Goal: Task Accomplishment & Management: Use online tool/utility

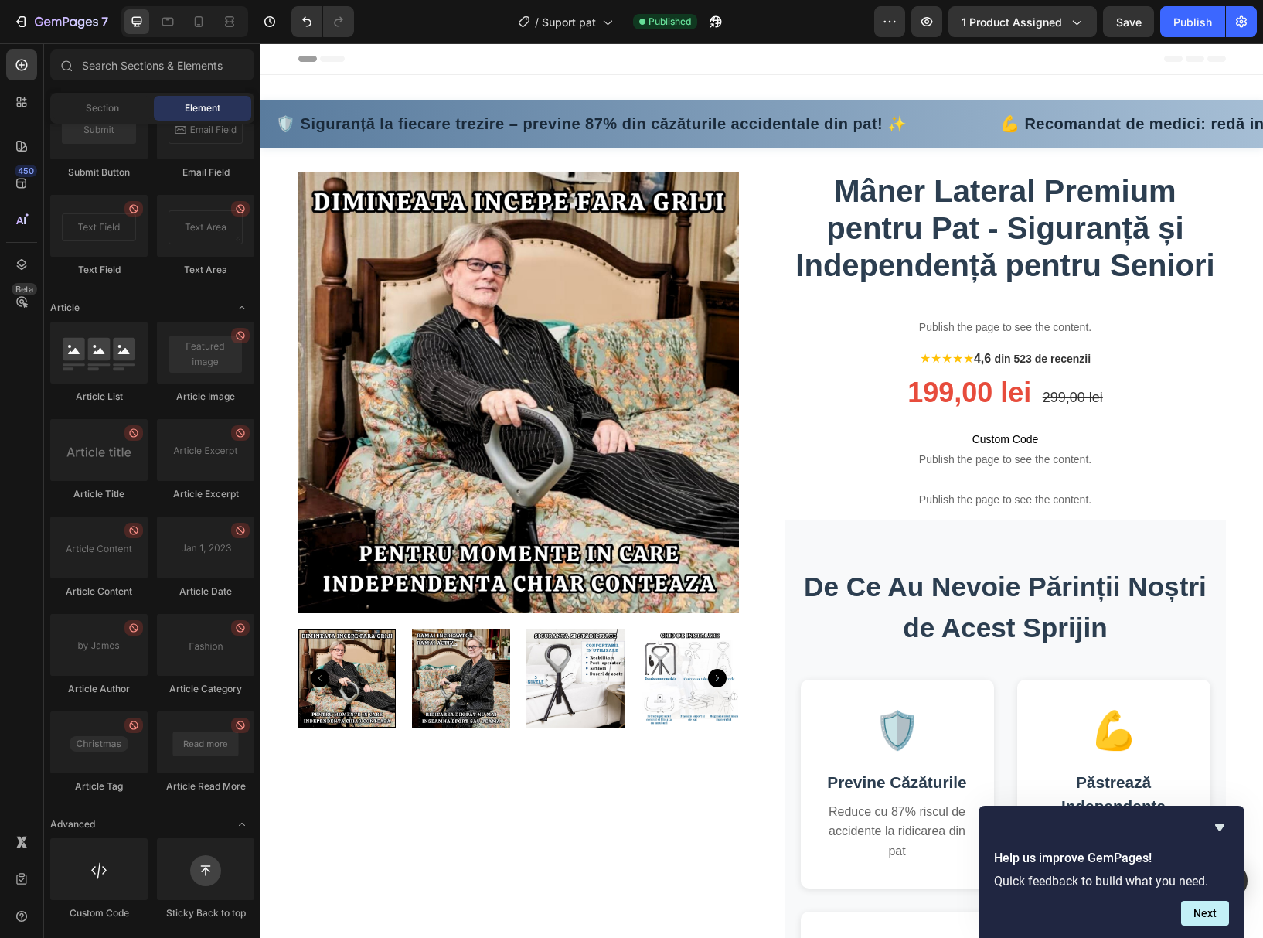
drag, startPoint x: 1257, startPoint y: 657, endPoint x: 1519, endPoint y: 80, distance: 634.1
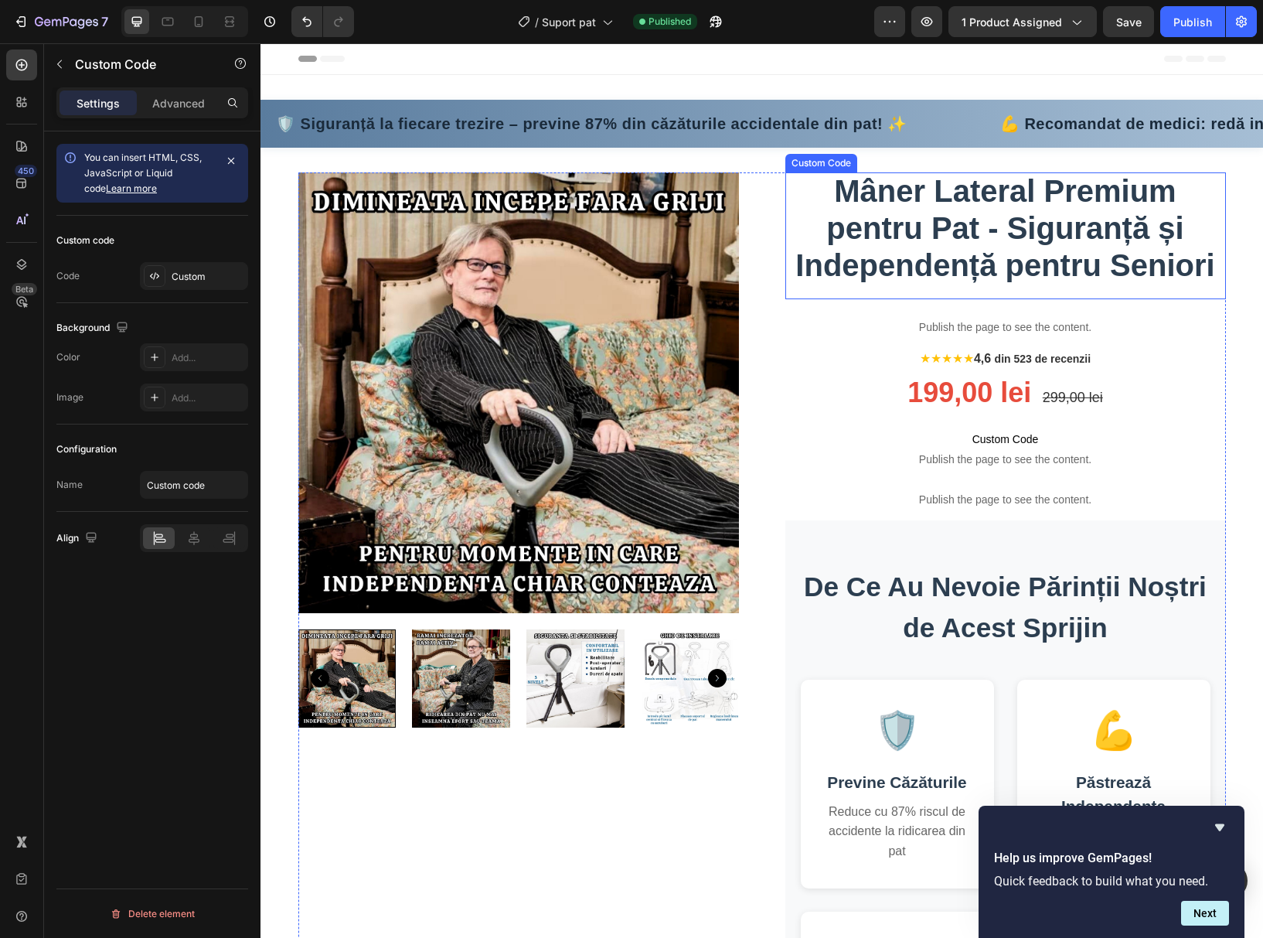
click at [1049, 247] on h1 "Mâner Lateral Premium pentru Pat - Siguranță și Independență pentru Seniori" at bounding box center [1005, 227] width 441 height 111
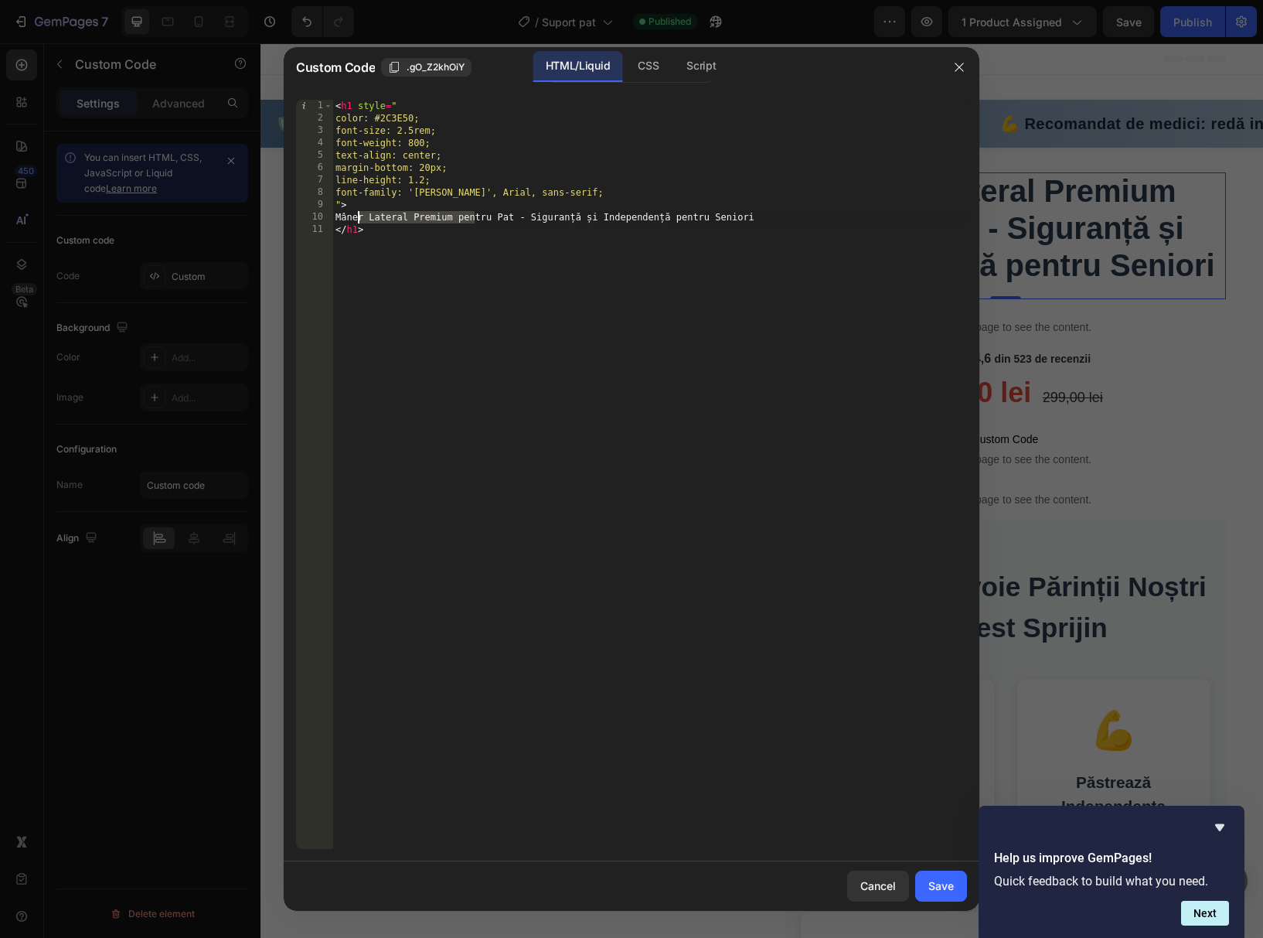
drag, startPoint x: 476, startPoint y: 218, endPoint x: 356, endPoint y: 218, distance: 119.8
click at [356, 218] on div "< h1 style = " color: #2C3E50; font-size: 2.5rem; font-weight: 800; text-align:…" at bounding box center [649, 487] width 635 height 774
type textarea "Maner pentru Pat - Siguranță și Independență pentru Seniori"
click at [885, 891] on div "Cancel" at bounding box center [878, 885] width 36 height 16
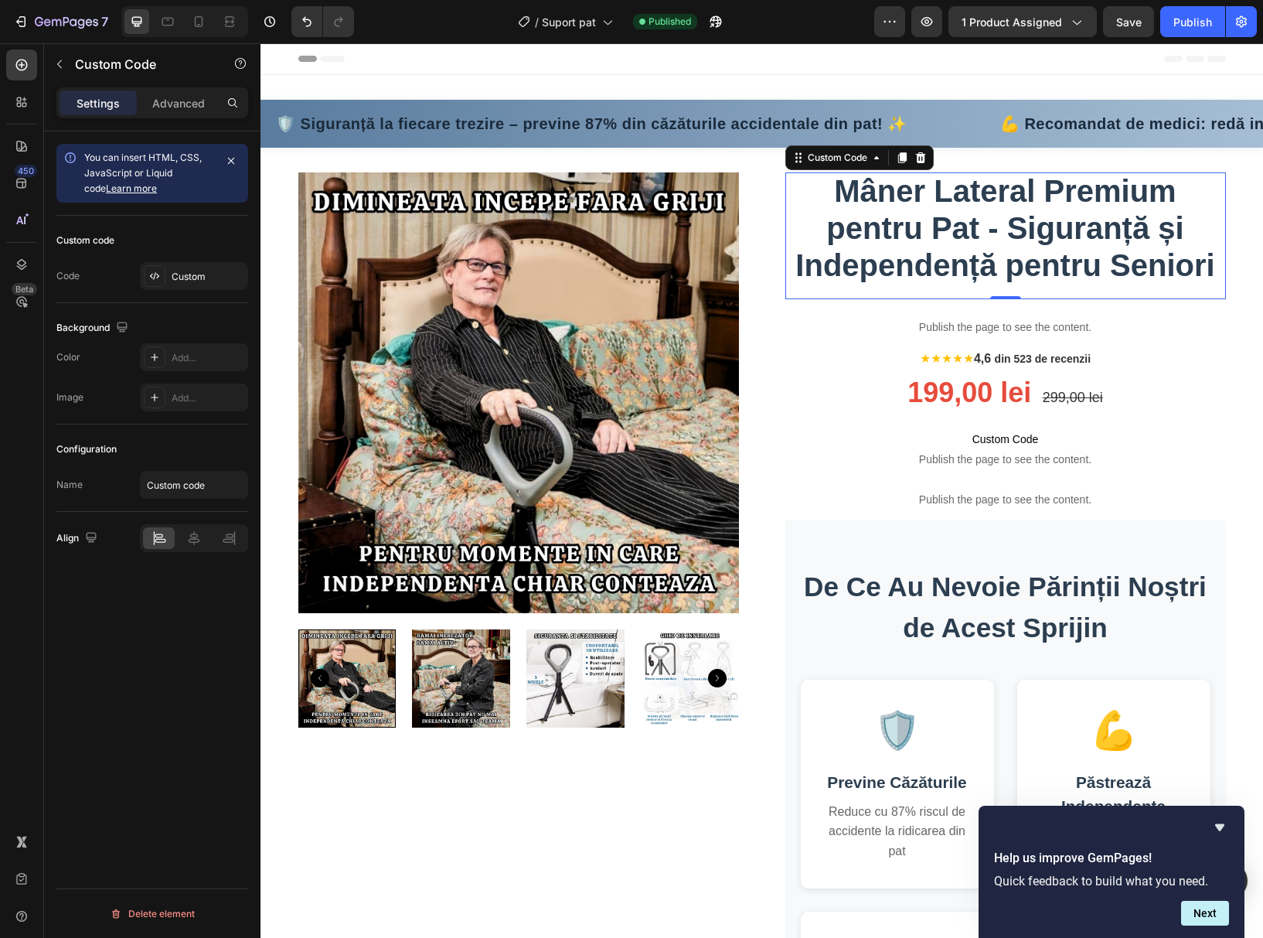
click at [888, 220] on h1 "Mâner Lateral Premium pentru Pat - Siguranță și Independență pentru Seniori" at bounding box center [1005, 227] width 441 height 111
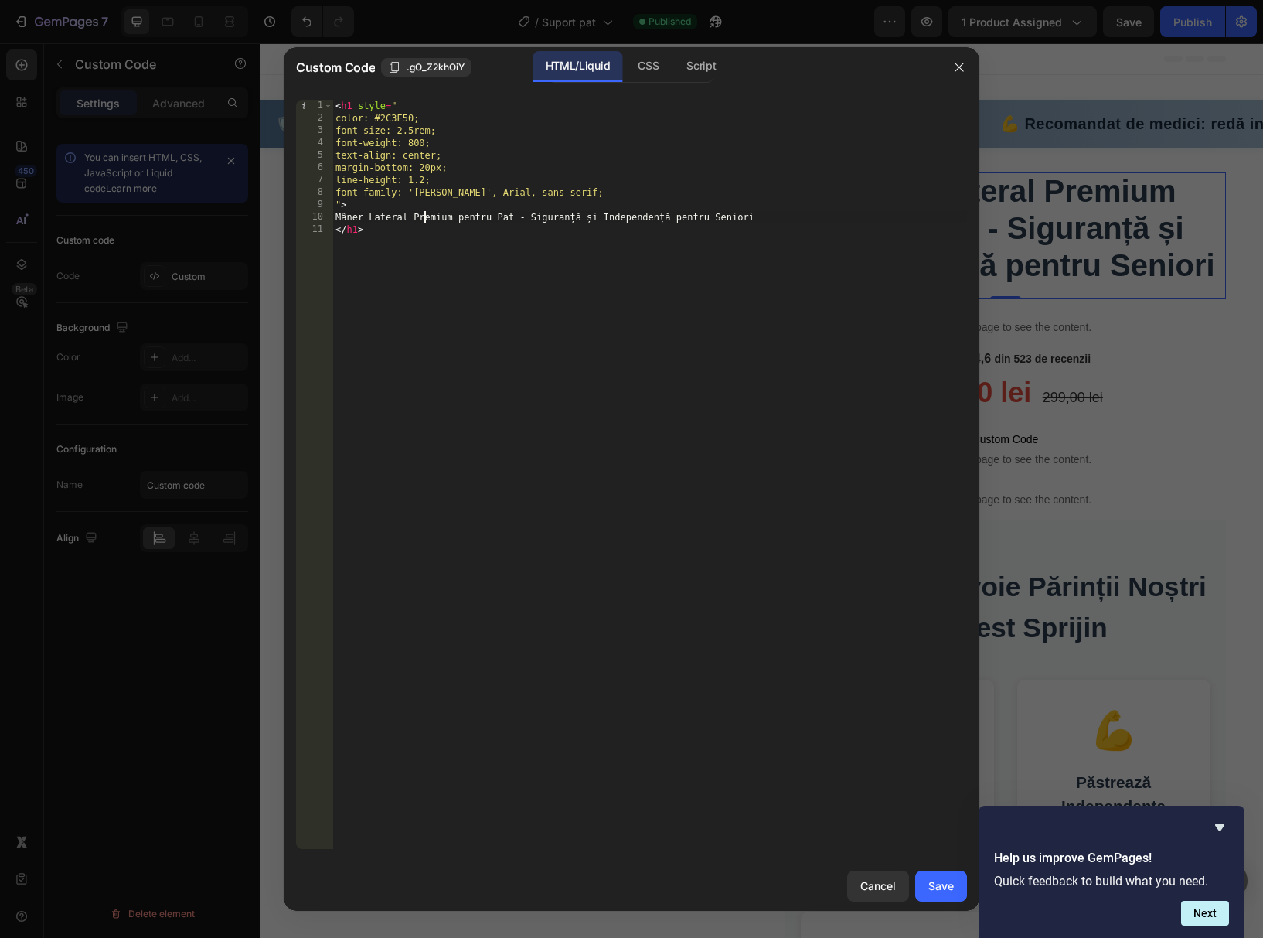
click at [427, 216] on div "< h1 style = " color: #2C3E50; font-size: 2.5rem; font-weight: 800; text-align:…" at bounding box center [649, 487] width 635 height 774
click at [429, 216] on div "< h1 style = " color: #2C3E50; font-size: 2.5rem; font-weight: 800; text-align:…" at bounding box center [649, 487] width 635 height 774
drag, startPoint x: 529, startPoint y: 216, endPoint x: 530, endPoint y: 226, distance: 10.2
click at [529, 217] on div "< h1 style = " color: #2C3E50; font-size: 2.5rem; font-weight: 800; text-align:…" at bounding box center [649, 487] width 635 height 774
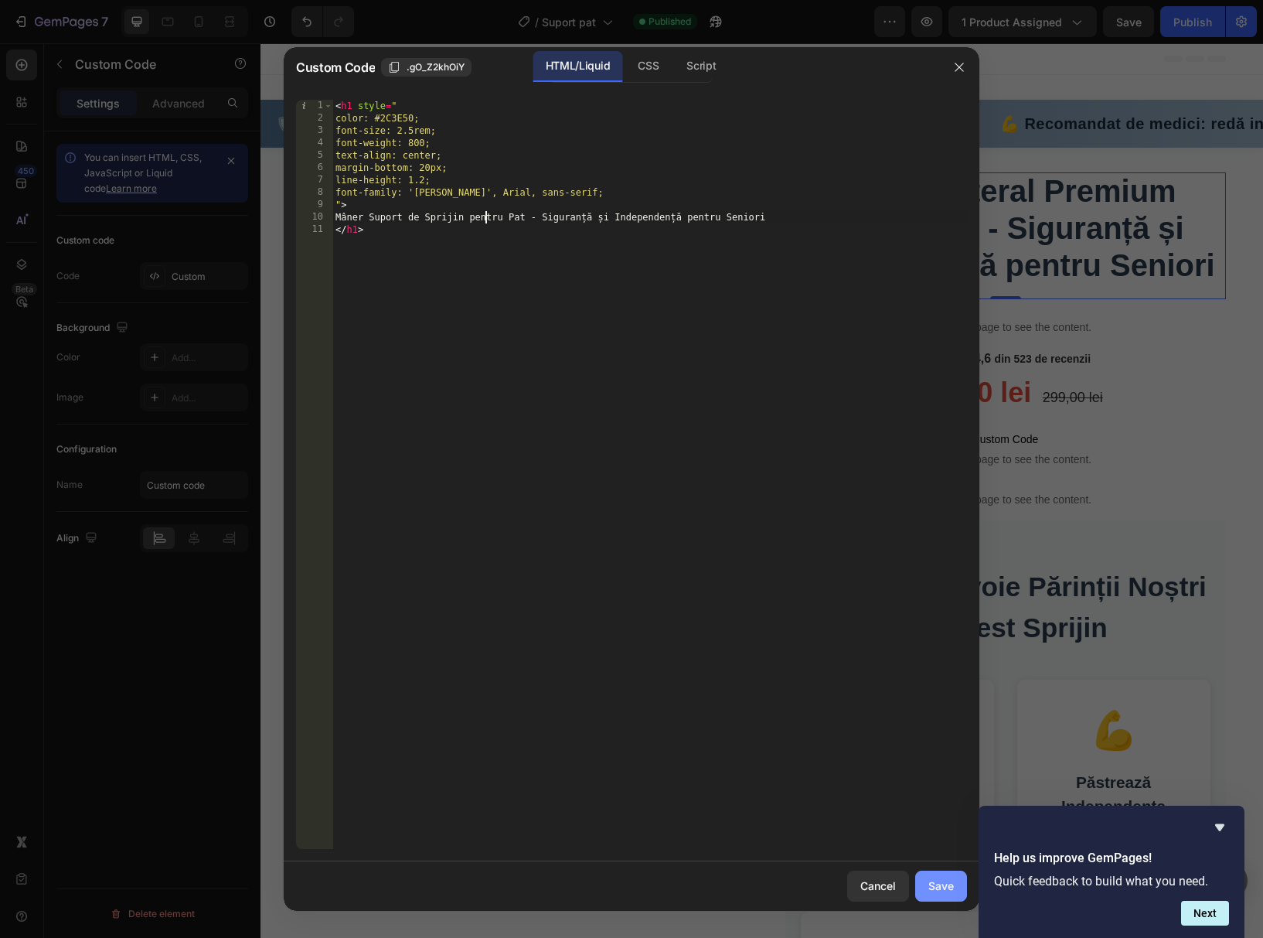
type textarea "Mâner Suport de Sprijin pentru Pat - Siguranță și Independență pentru Seniori"
click at [948, 887] on div "Save" at bounding box center [941, 885] width 26 height 16
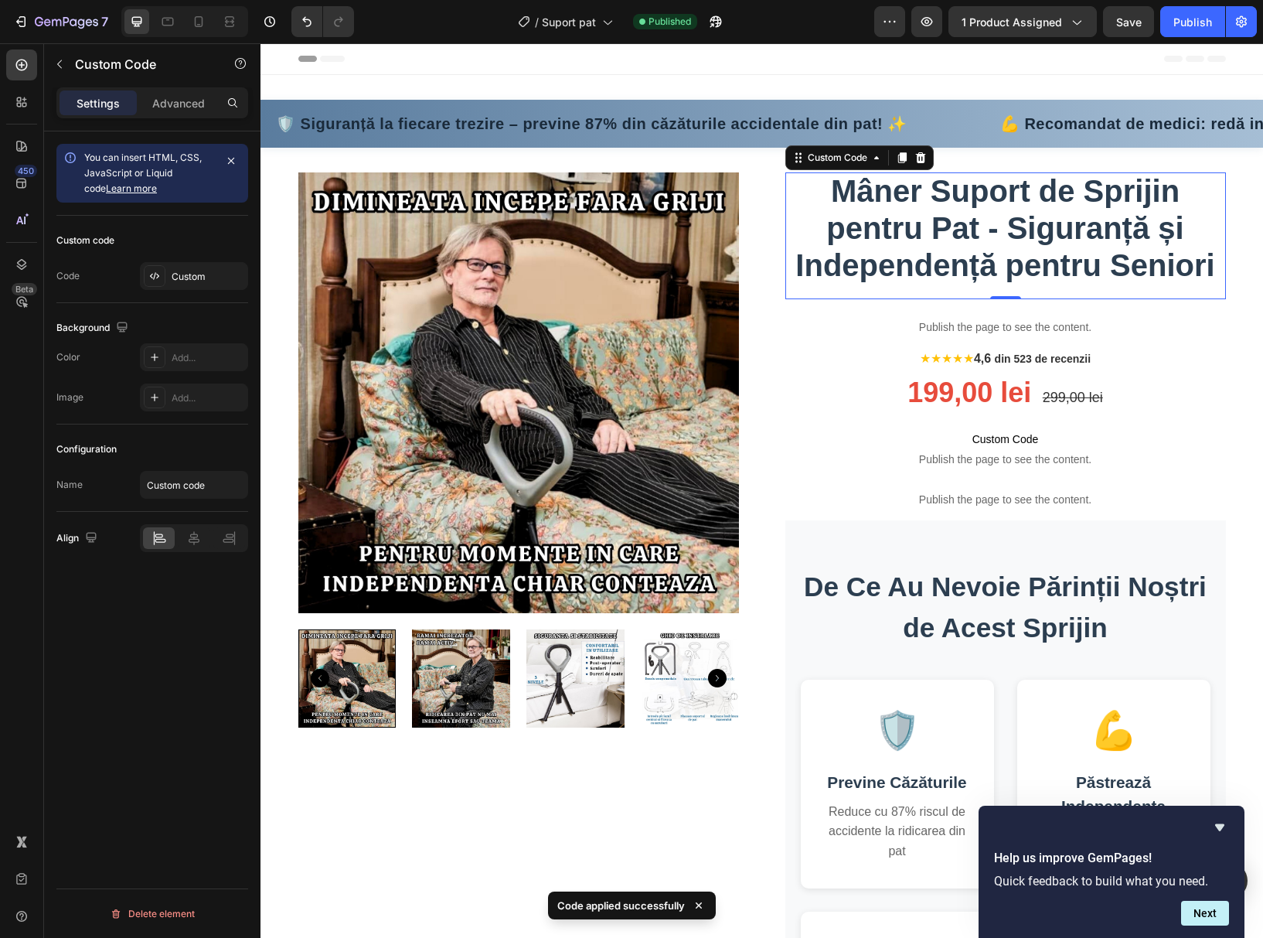
click at [1032, 244] on h1 "Mâner Suport de Sprijin pentru Pat - Siguranță și Independență pentru Seniori" at bounding box center [1005, 227] width 441 height 111
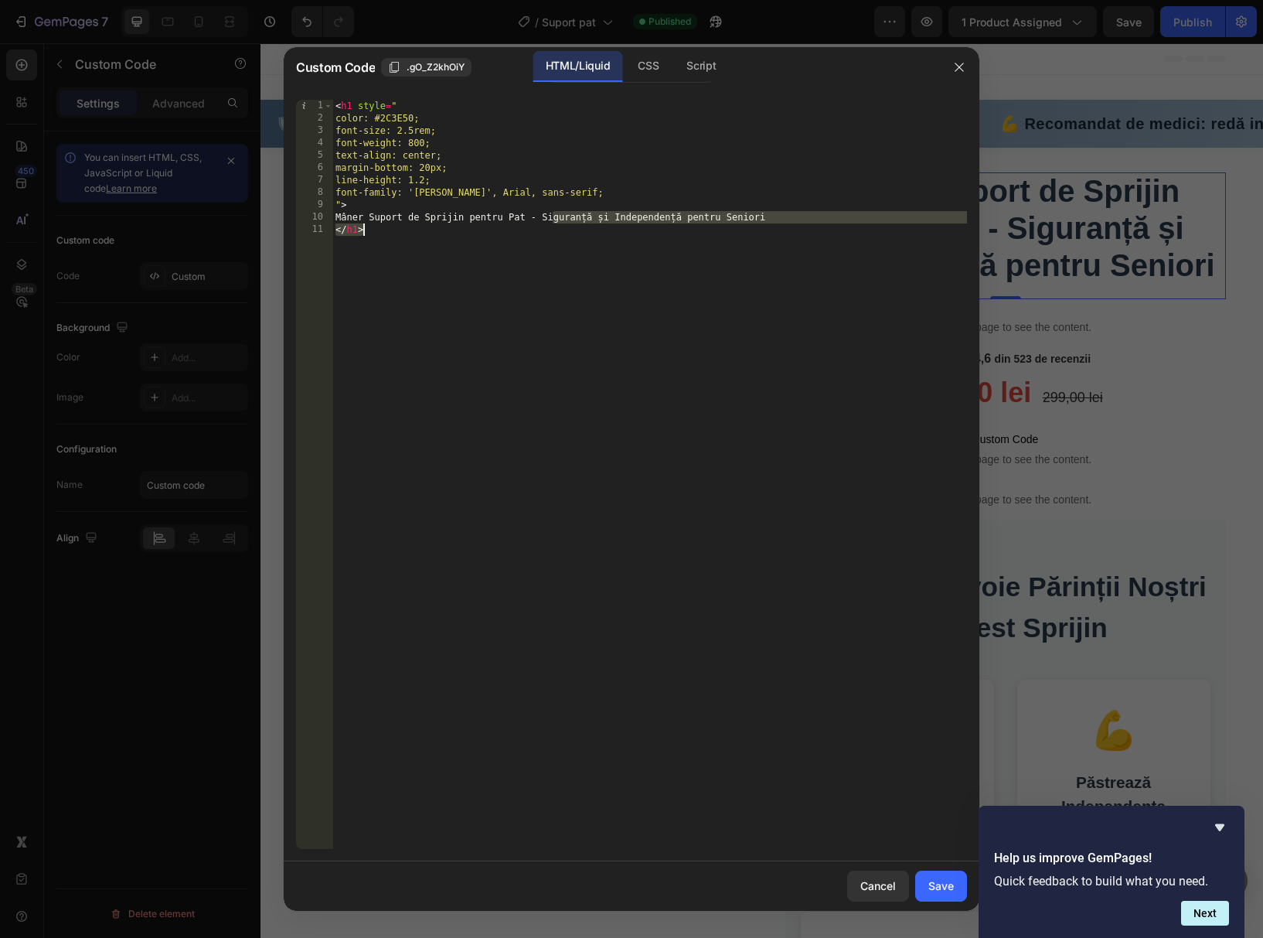
drag, startPoint x: 551, startPoint y: 217, endPoint x: 840, endPoint y: 249, distance: 290.8
click at [840, 249] on div "< h1 style = " color: #2C3E50; font-size: 2.5rem; font-weight: 800; text-align:…" at bounding box center [649, 487] width 635 height 774
click at [802, 230] on div "< h1 style = " color: #2C3E50; font-size: 2.5rem; font-weight: 800; text-align:…" at bounding box center [649, 487] width 635 height 774
drag, startPoint x: 786, startPoint y: 217, endPoint x: 551, endPoint y: 218, distance: 235.0
click at [551, 218] on div "< h1 style = " color: #2C3E50; font-size: 2.5rem; font-weight: 800; text-align:…" at bounding box center [649, 487] width 635 height 774
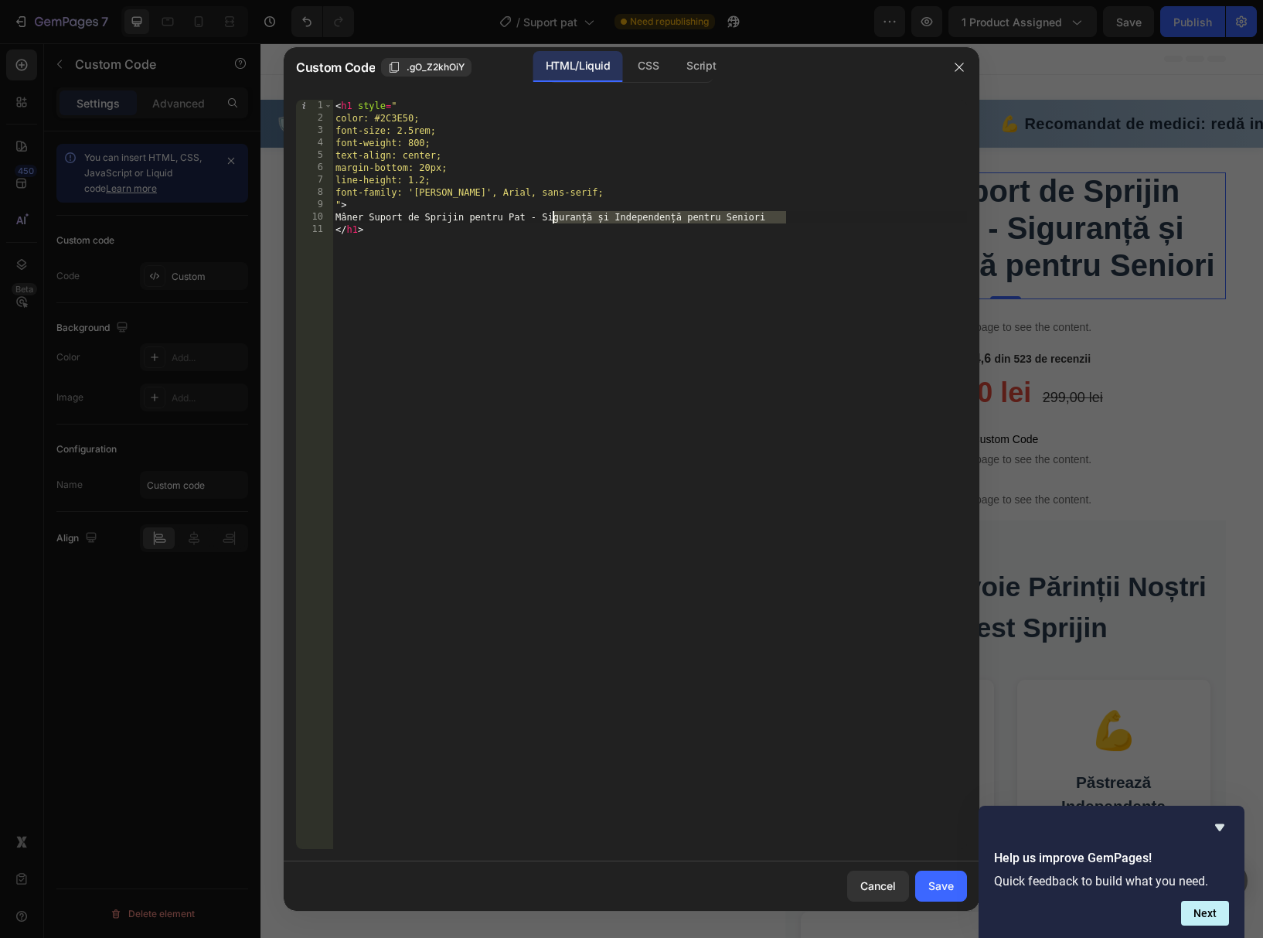
type textarea "Mâner Suport de Sprijin pentru Pat"
click at [932, 879] on div "Save" at bounding box center [941, 885] width 26 height 16
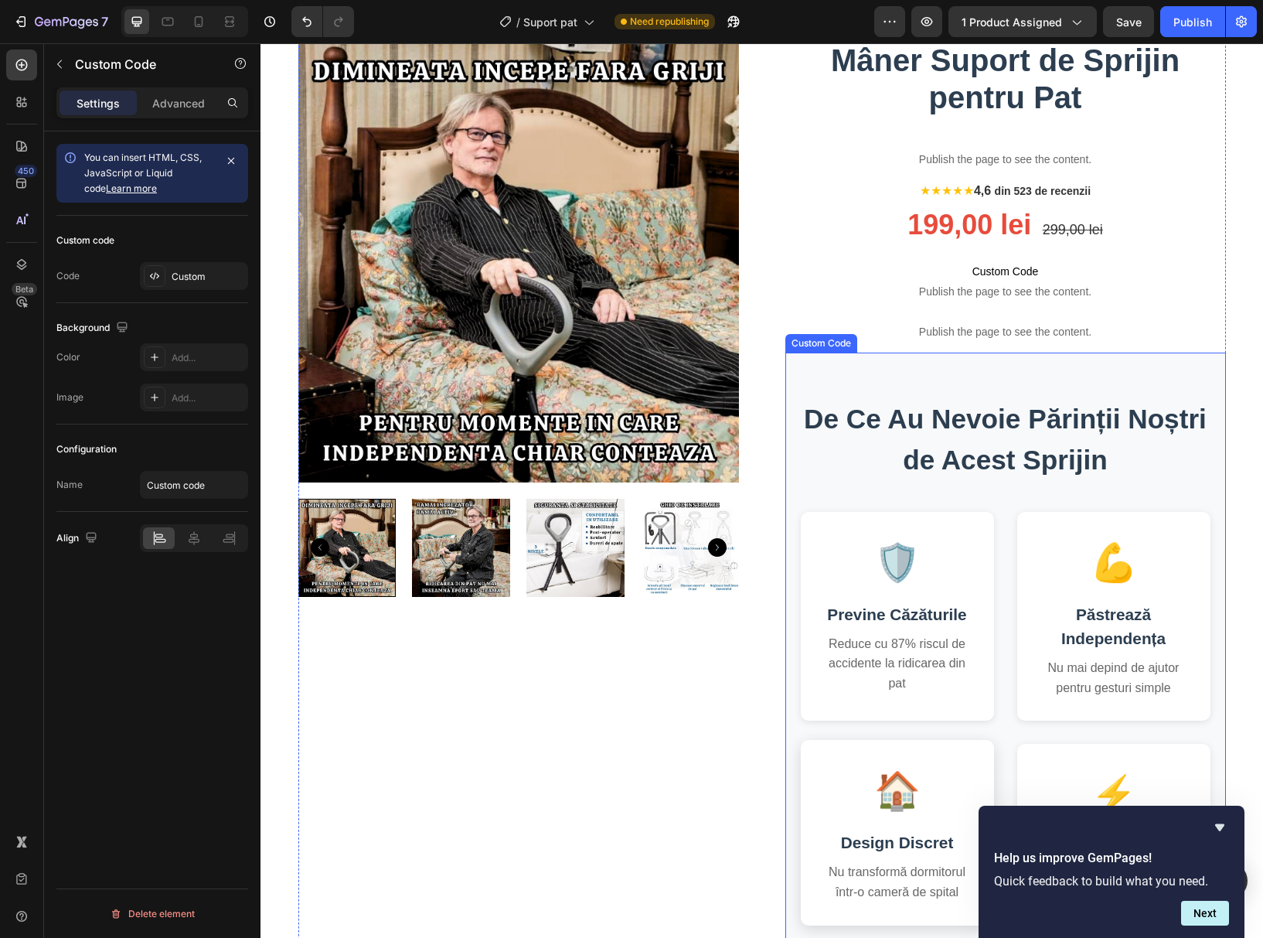
scroll to position [0, 0]
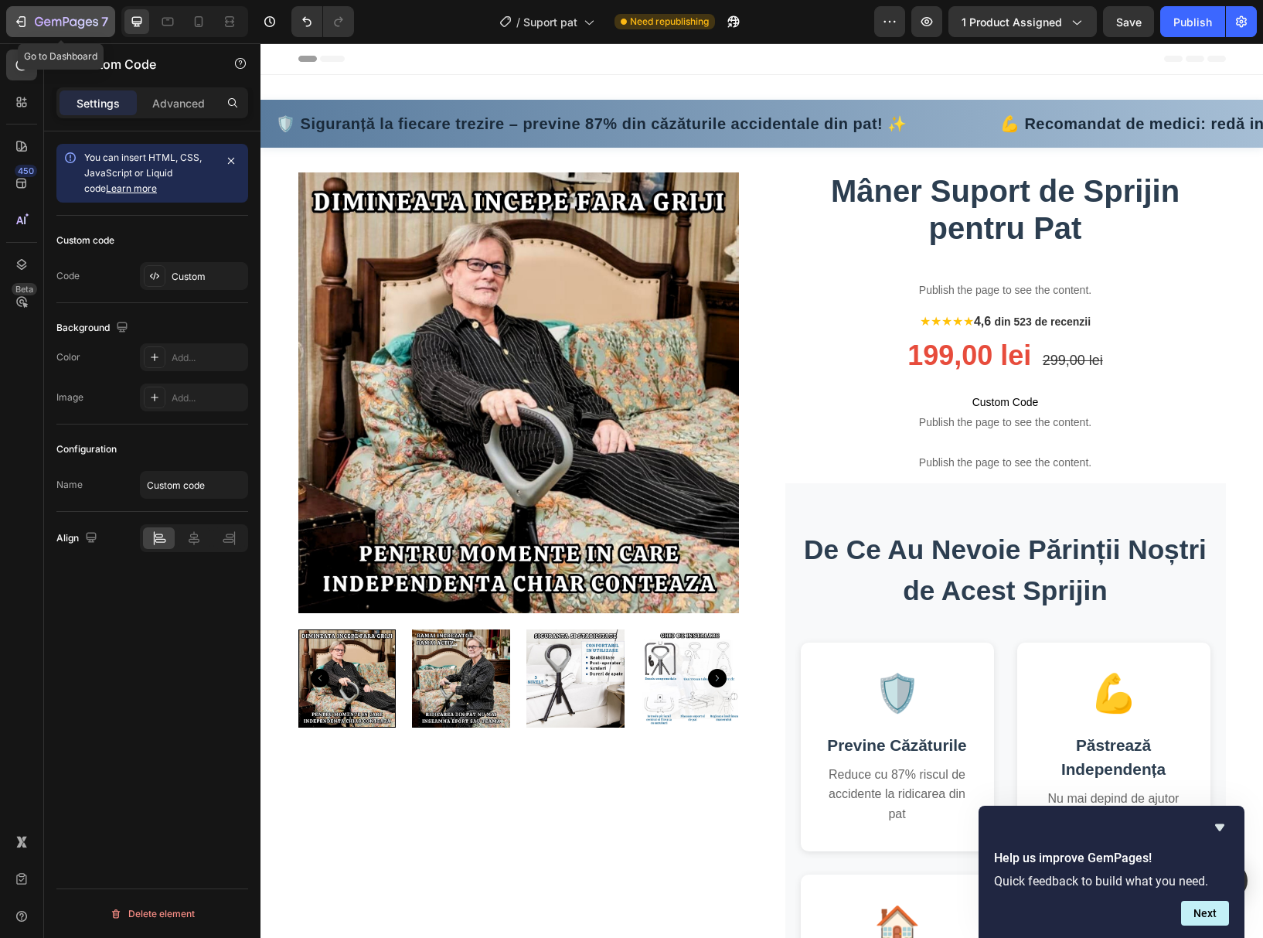
click at [55, 24] on icon "button" at bounding box center [66, 22] width 63 height 13
